Goal: Navigation & Orientation: Find specific page/section

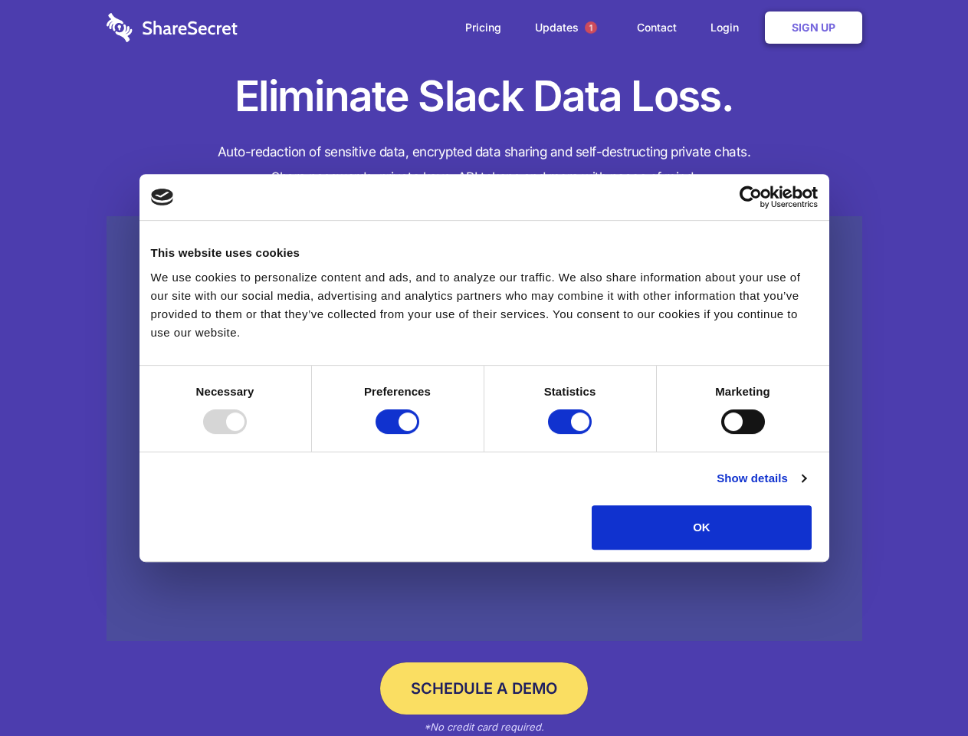
click at [247, 434] on div at bounding box center [225, 421] width 44 height 25
click at [419, 434] on input "Preferences" at bounding box center [398, 421] width 44 height 25
checkbox input "false"
click at [572, 434] on input "Statistics" at bounding box center [570, 421] width 44 height 25
checkbox input "false"
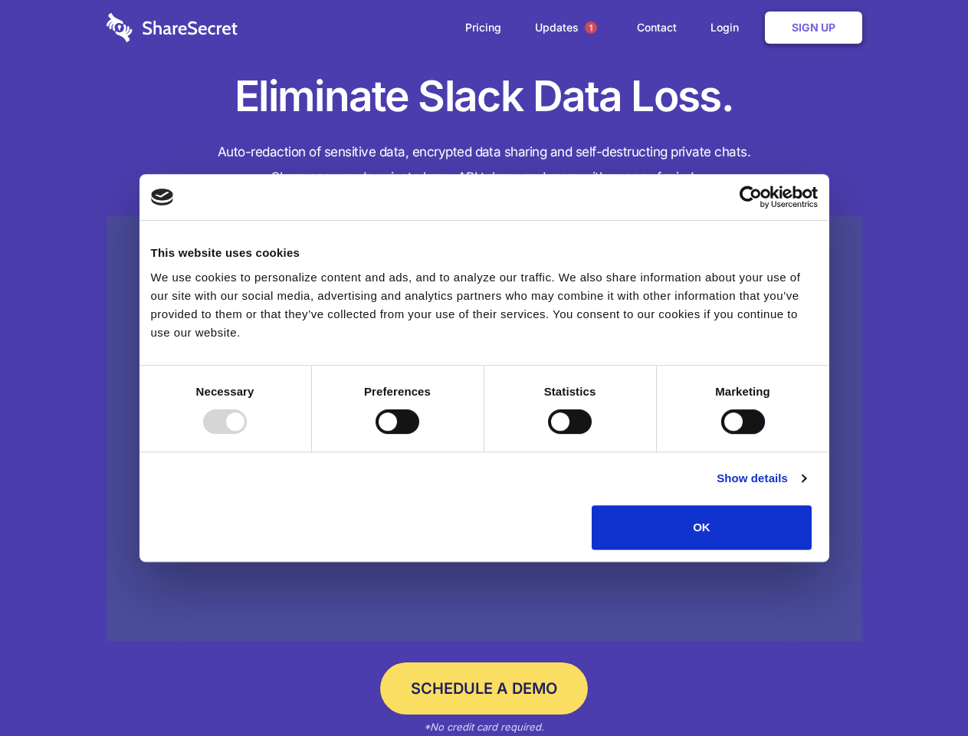
click at [721, 434] on input "Marketing" at bounding box center [743, 421] width 44 height 25
checkbox input "true"
click at [806, 488] on link "Show details" at bounding box center [761, 478] width 89 height 18
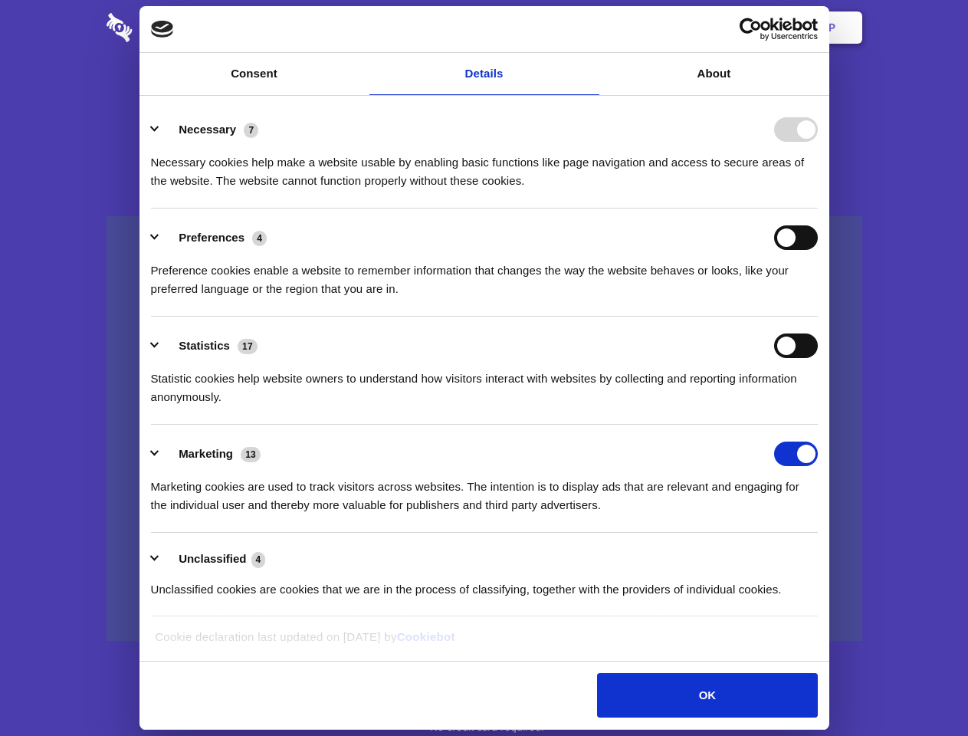
click at [818, 209] on li "Necessary 7 Necessary cookies help make a website usable by enabling basic func…" at bounding box center [484, 154] width 667 height 108
click at [590, 28] on span "1" at bounding box center [591, 27] width 12 height 12
